Goal: Check status: Check status

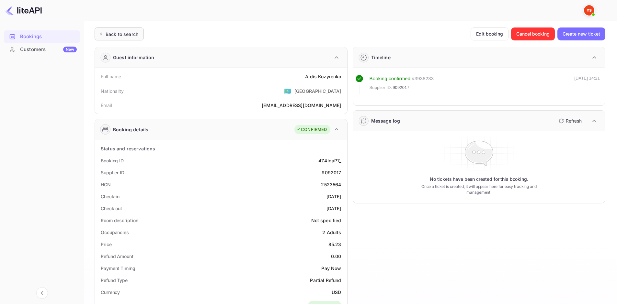
click at [109, 37] on div "Back to search" at bounding box center [122, 34] width 33 height 7
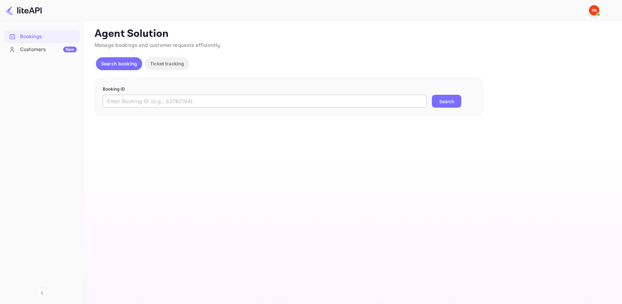
click at [164, 98] on input "text" at bounding box center [265, 101] width 324 height 13
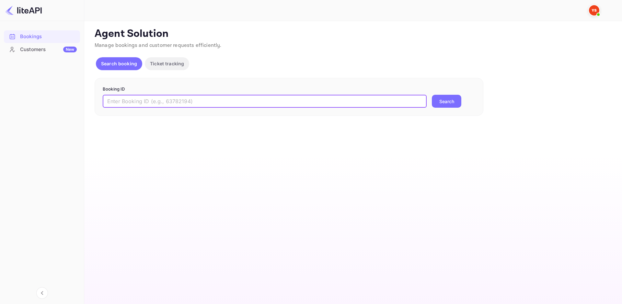
paste input "9228690"
type input "9228690"
click at [434, 103] on button "Search" at bounding box center [446, 101] width 29 height 13
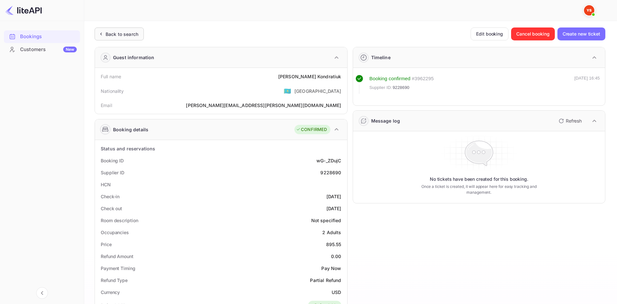
click at [124, 40] on div "Back to search" at bounding box center [119, 34] width 49 height 13
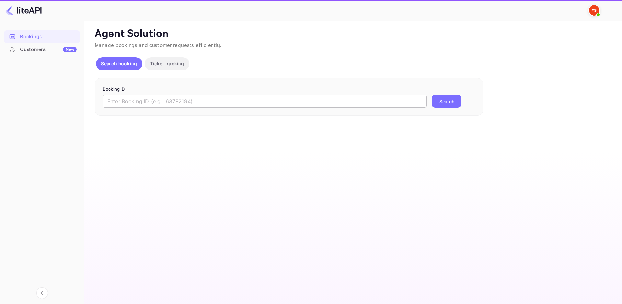
click at [199, 94] on form "Booking ID ​ Search" at bounding box center [289, 97] width 372 height 22
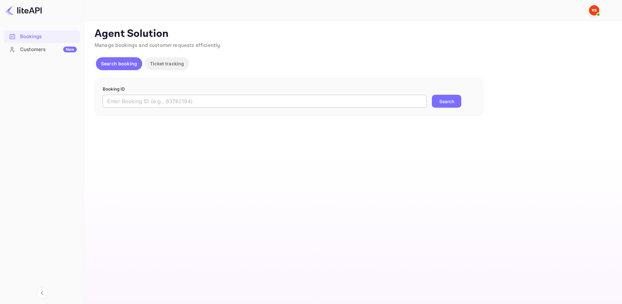
click at [196, 106] on input "text" at bounding box center [265, 101] width 324 height 13
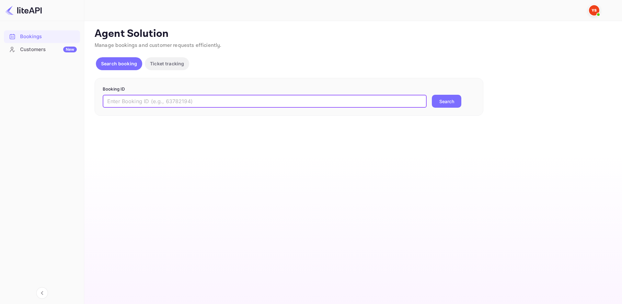
paste input "8157456"
type input "8157456"
click at [457, 98] on button "Search" at bounding box center [446, 101] width 29 height 13
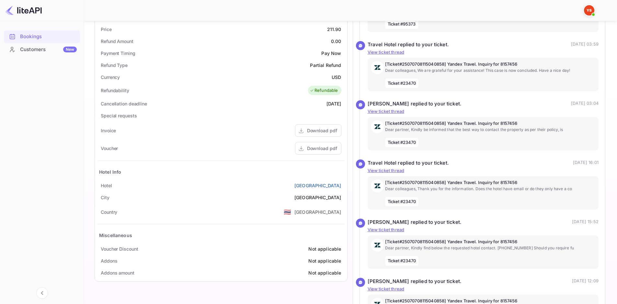
scroll to position [227, 0]
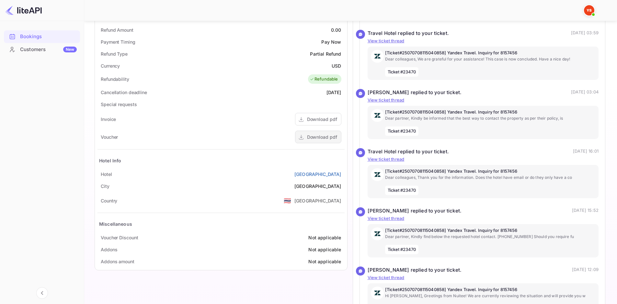
click at [322, 138] on div "Download pdf" at bounding box center [322, 137] width 30 height 7
